Goal: Navigation & Orientation: Find specific page/section

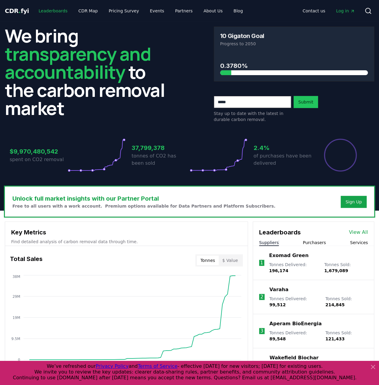
click at [57, 12] on link "Leaderboards" at bounding box center [53, 10] width 39 height 11
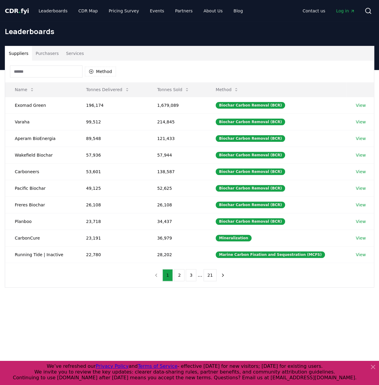
click at [39, 55] on button "Purchasers" at bounding box center [47, 53] width 31 height 15
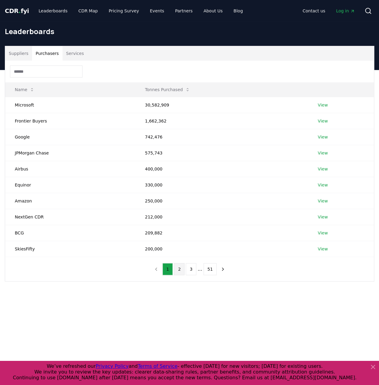
click at [181, 267] on button "2" at bounding box center [179, 269] width 11 height 12
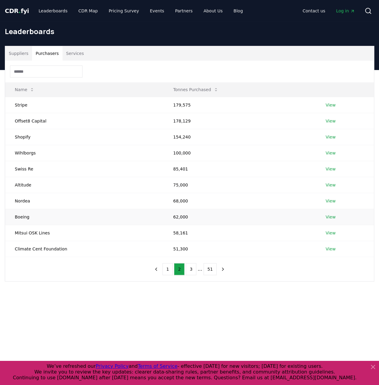
click at [329, 217] on link "View" at bounding box center [331, 217] width 10 height 6
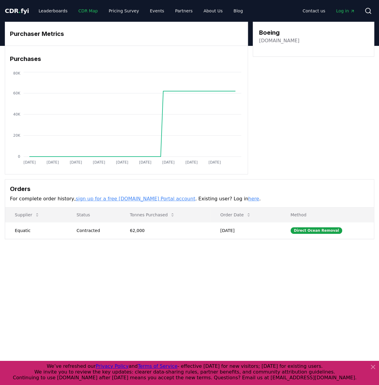
click at [79, 11] on link "CDR Map" at bounding box center [88, 10] width 29 height 11
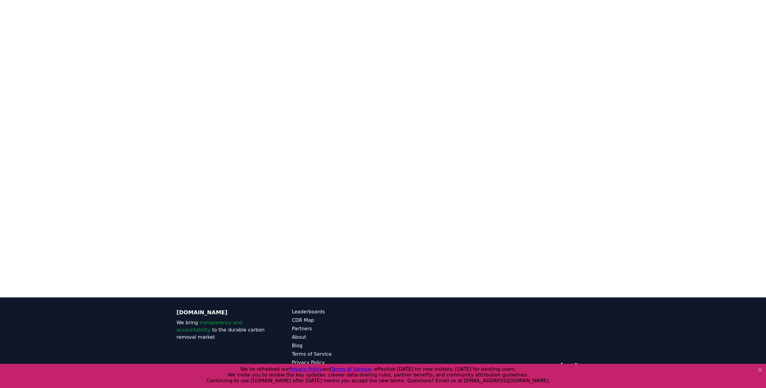
scroll to position [35, 0]
